Goal: Task Accomplishment & Management: Manage account settings

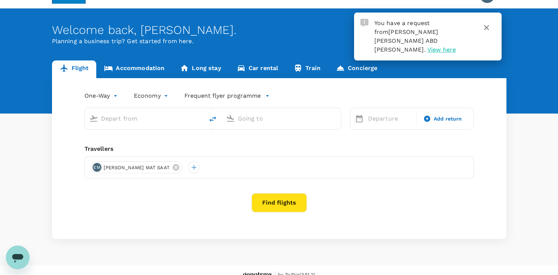
scroll to position [26, 0]
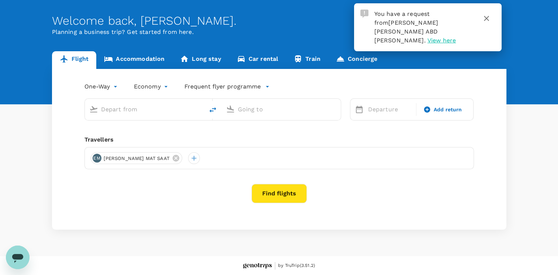
click at [428, 37] on span "View here" at bounding box center [441, 40] width 28 height 7
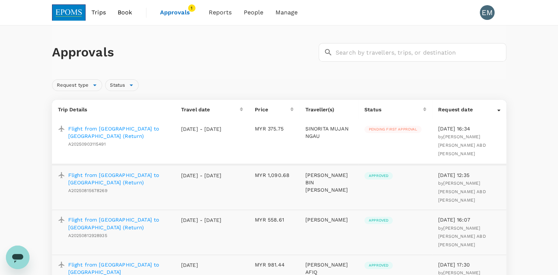
click at [145, 128] on p "Flight from Miri to Kuching (Return)" at bounding box center [118, 132] width 101 height 15
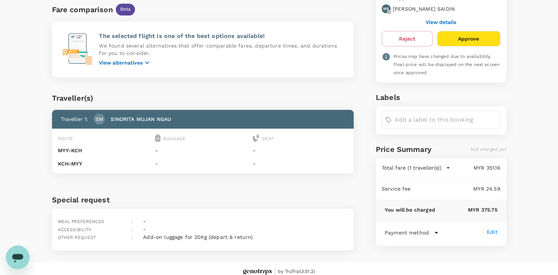
scroll to position [211, 0]
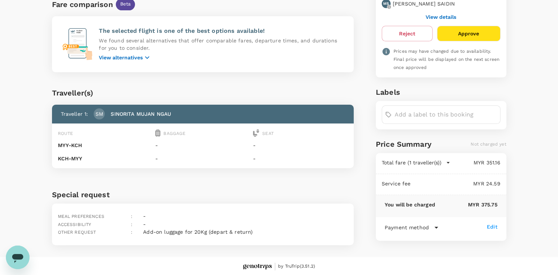
click at [464, 32] on button "Approve" at bounding box center [468, 33] width 63 height 15
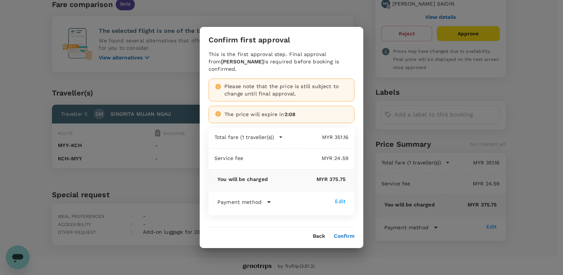
click at [344, 237] on button "Confirm" at bounding box center [344, 236] width 21 height 6
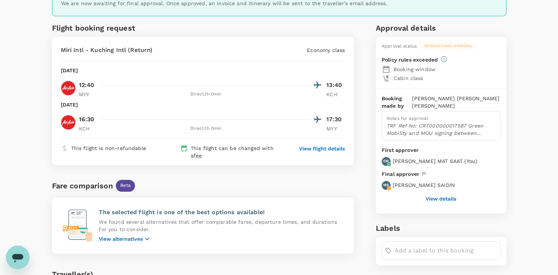
scroll to position [0, 0]
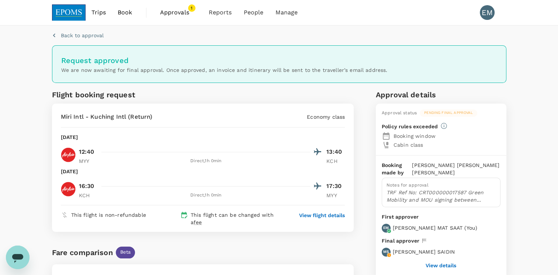
click at [174, 13] on span "Approvals" at bounding box center [178, 12] width 37 height 9
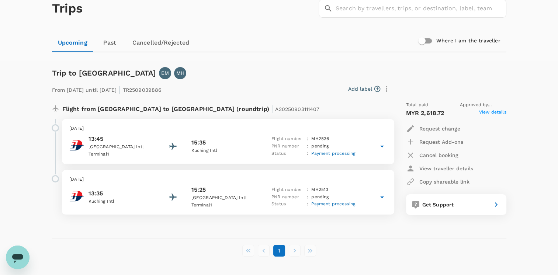
scroll to position [66, 0]
